Goal: Transaction & Acquisition: Purchase product/service

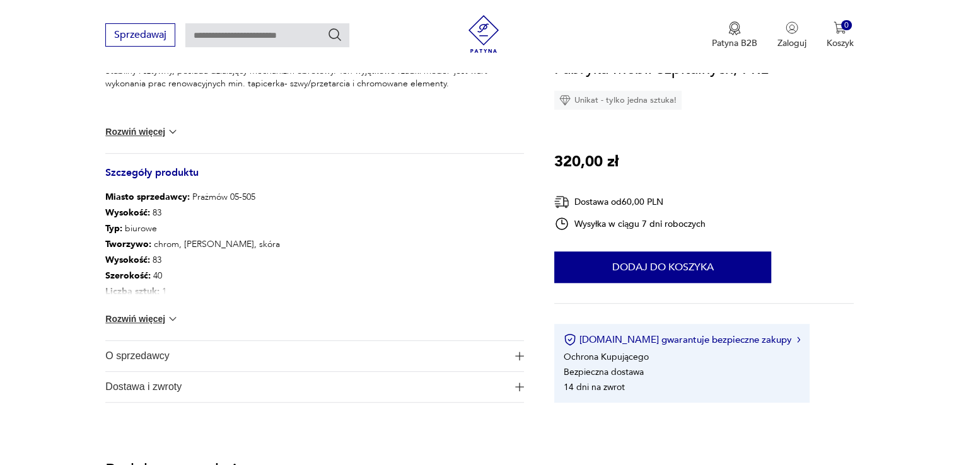
scroll to position [580, 0]
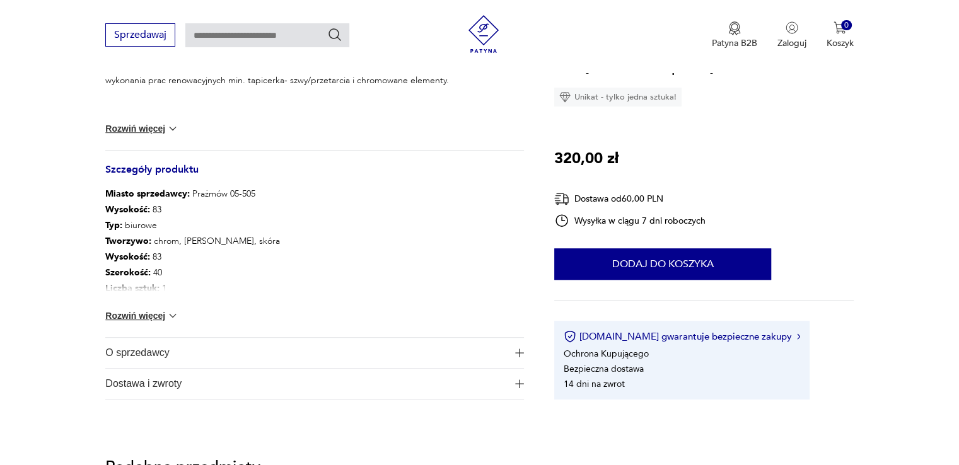
click at [137, 313] on button "Rozwiń więcej" at bounding box center [141, 316] width 73 height 13
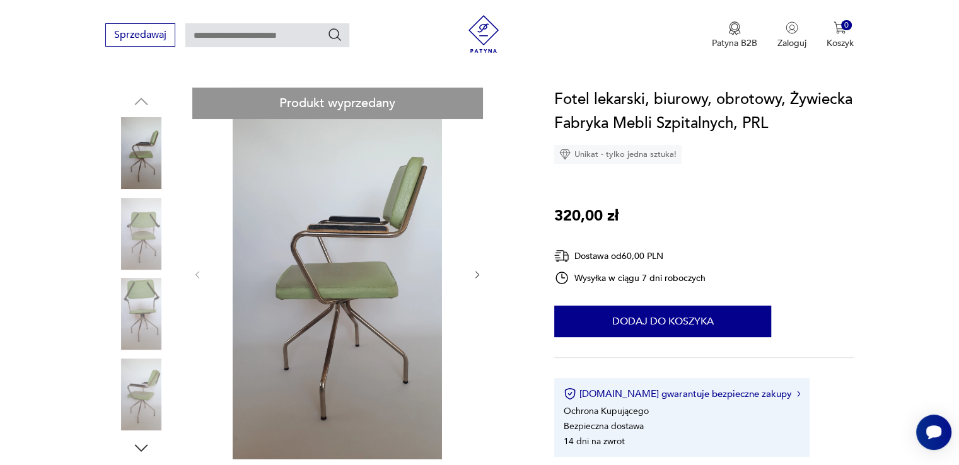
scroll to position [114, 0]
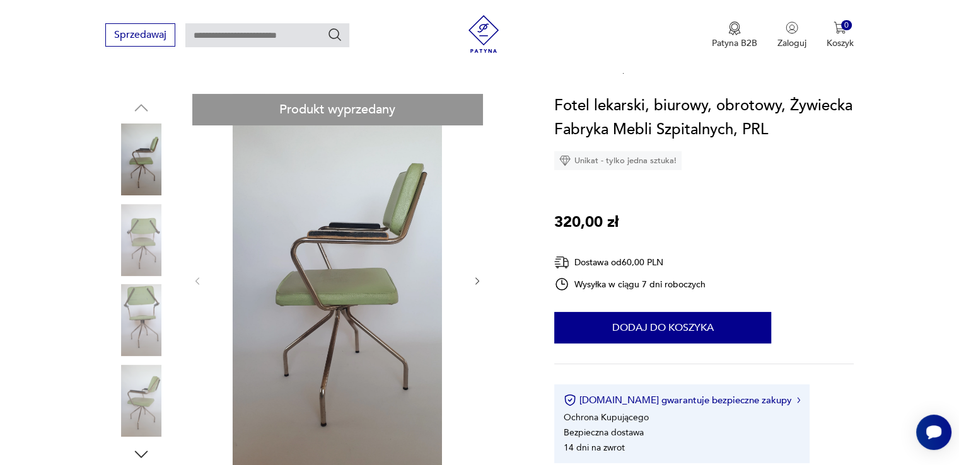
click at [148, 243] on img at bounding box center [141, 240] width 72 height 72
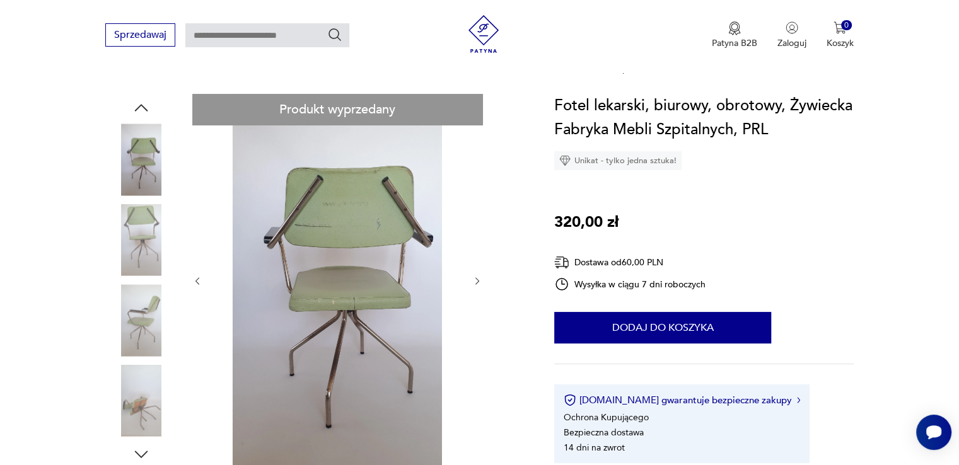
click at [145, 317] on img at bounding box center [141, 320] width 72 height 72
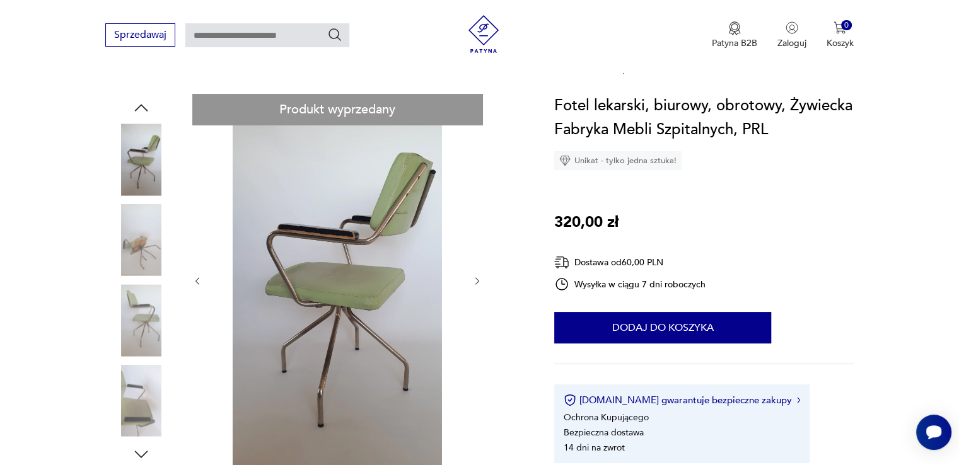
click at [144, 349] on img at bounding box center [141, 320] width 72 height 72
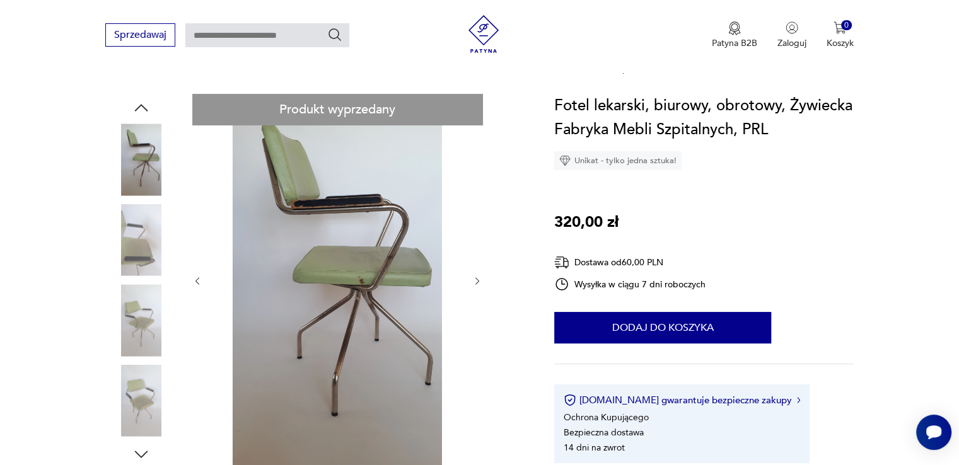
click at [143, 379] on img at bounding box center [141, 401] width 72 height 72
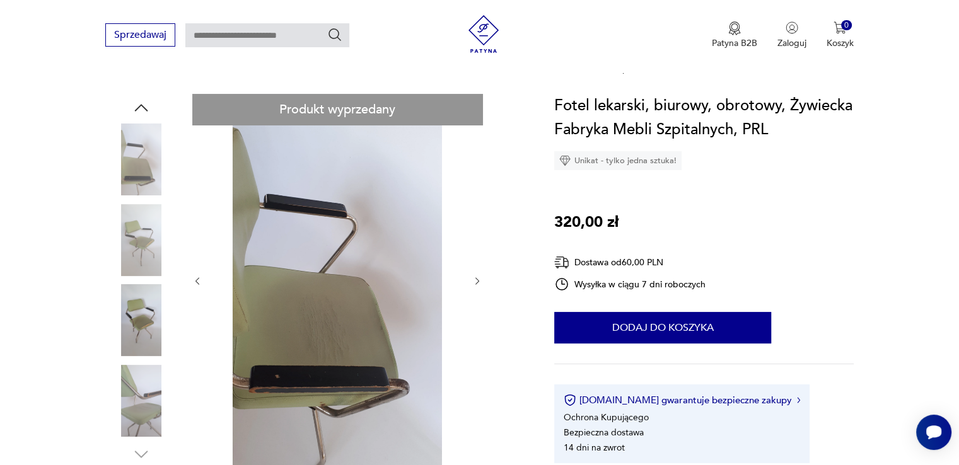
click at [477, 281] on icon "button" at bounding box center [477, 281] width 11 height 11
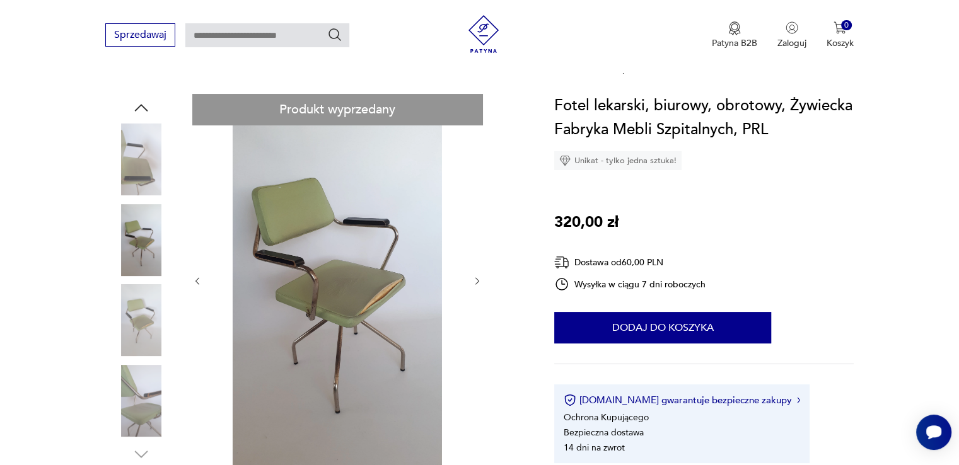
click at [477, 281] on icon "button" at bounding box center [477, 281] width 11 height 11
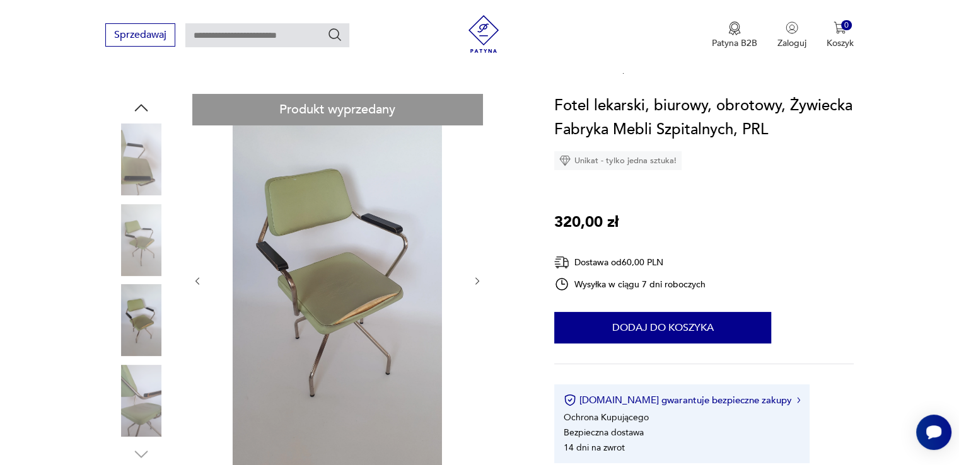
click at [477, 281] on icon "button" at bounding box center [477, 281] width 11 height 11
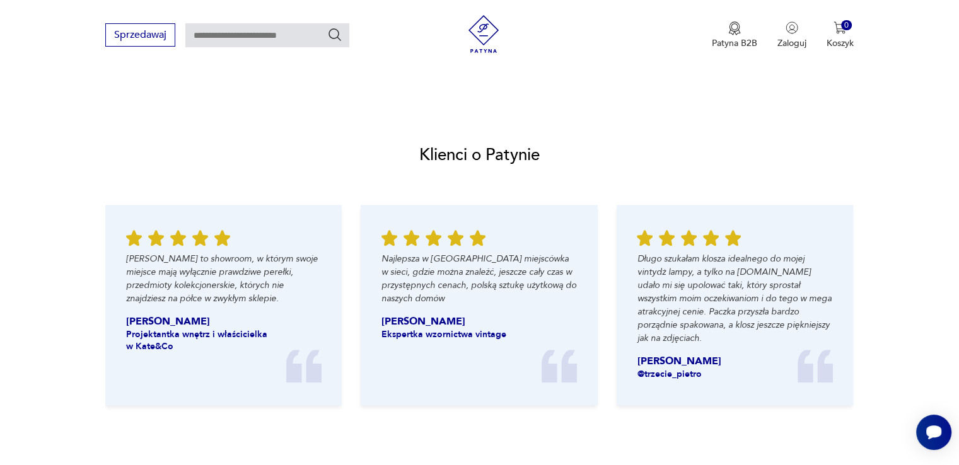
scroll to position [0, 0]
